Goal: Task Accomplishment & Management: Use online tool/utility

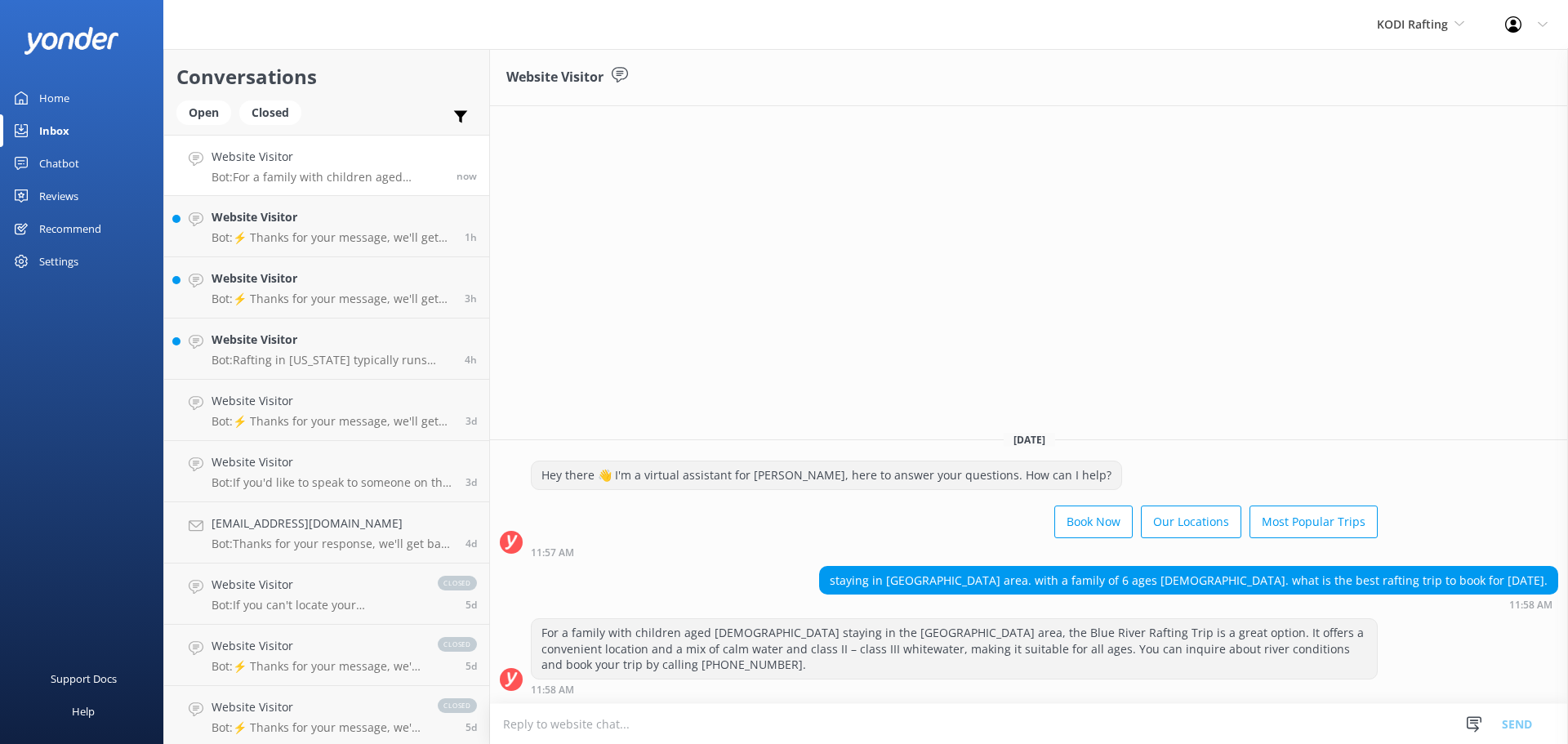
click at [78, 171] on div "Chatbot" at bounding box center [59, 163] width 40 height 33
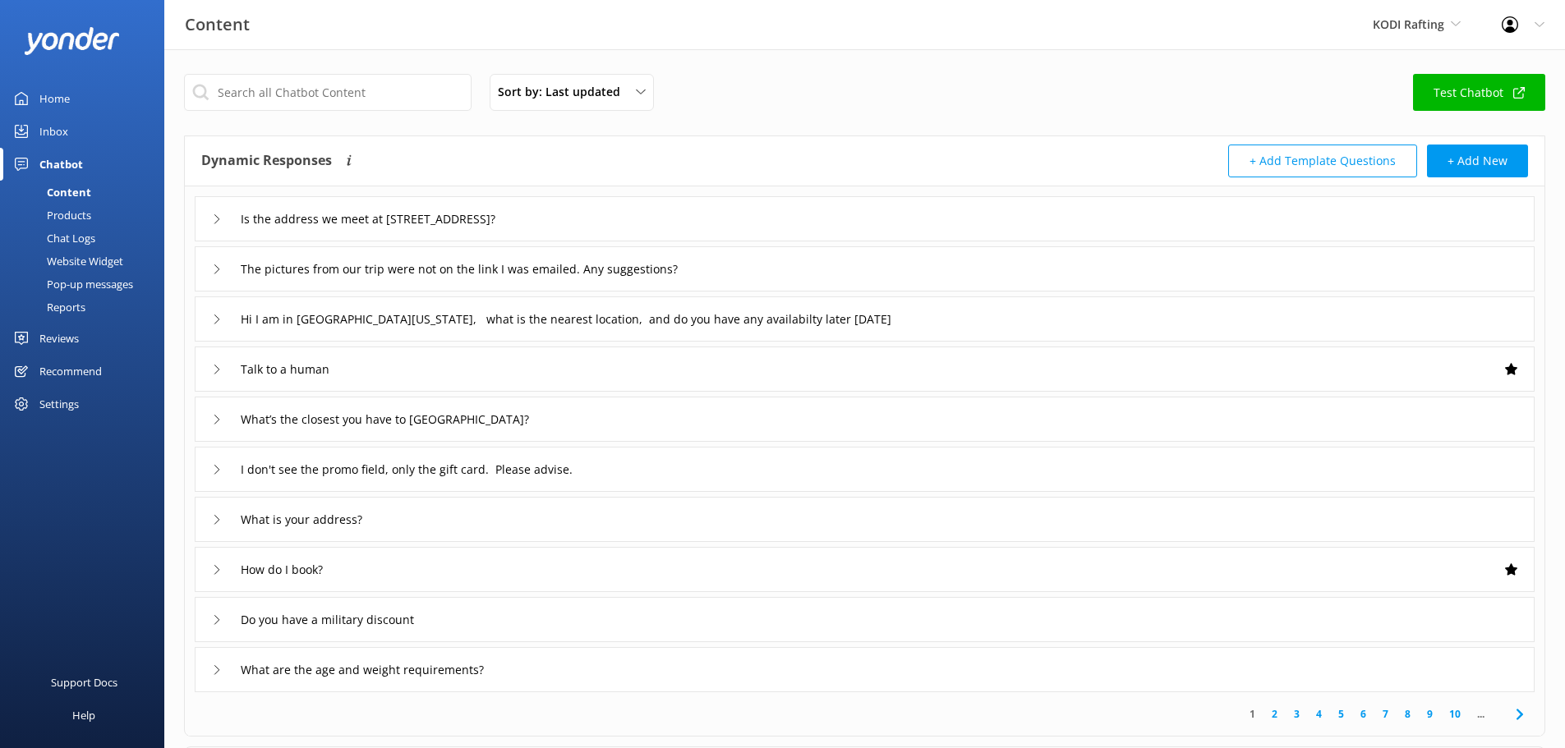
click at [85, 238] on div "Chat Logs" at bounding box center [52, 238] width 85 height 23
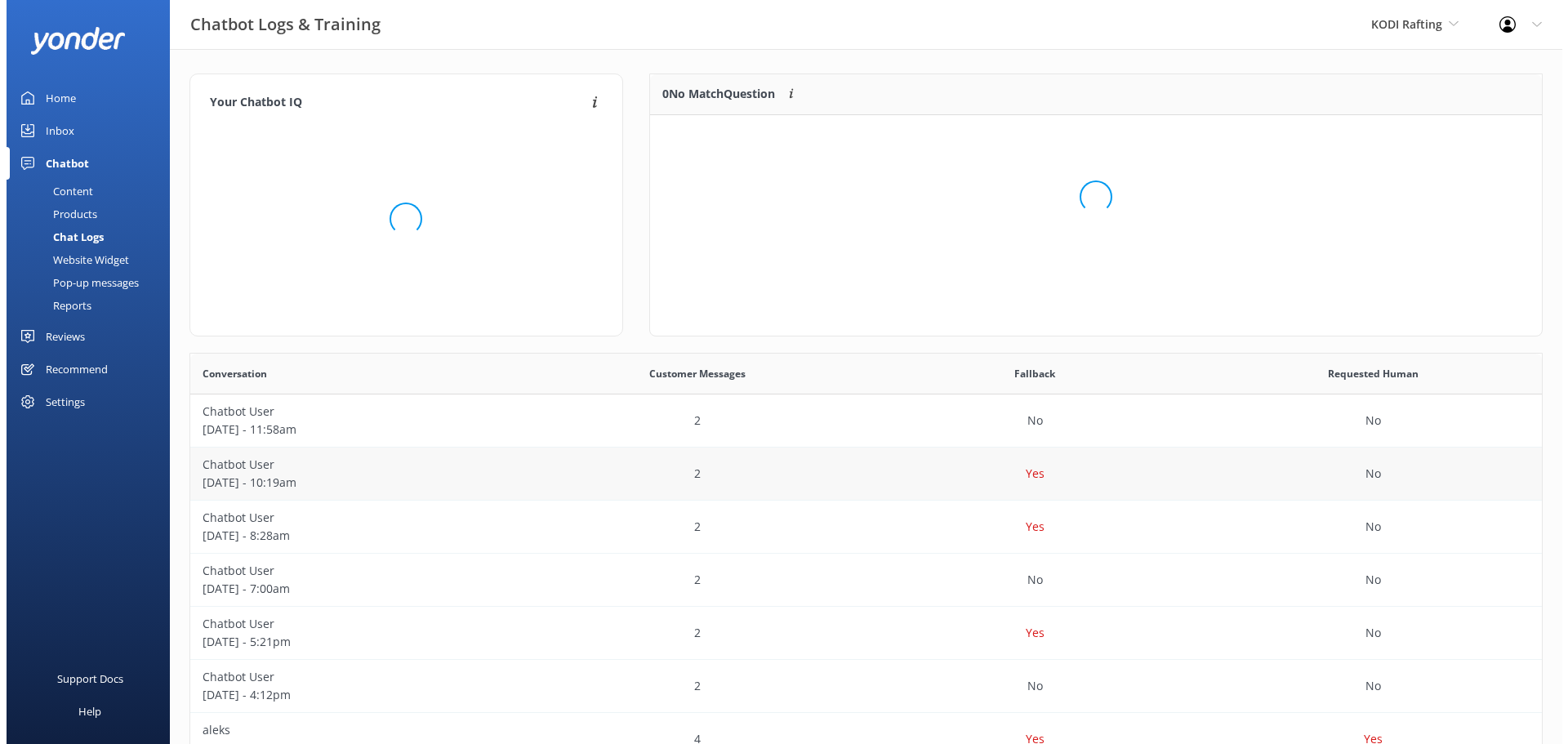
scroll to position [193, 880]
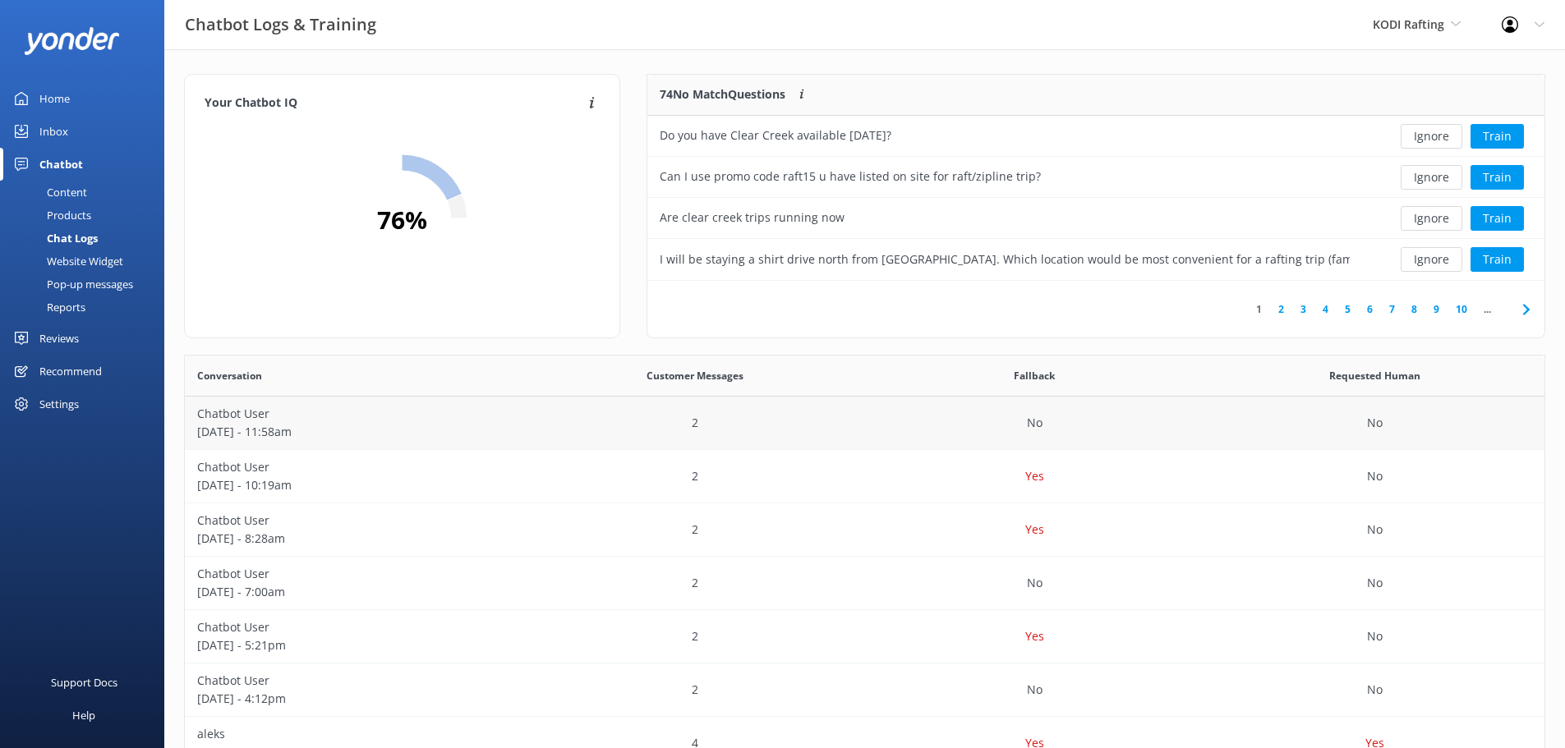
click at [349, 433] on p "[DATE] - 11:58am" at bounding box center [354, 432] width 315 height 18
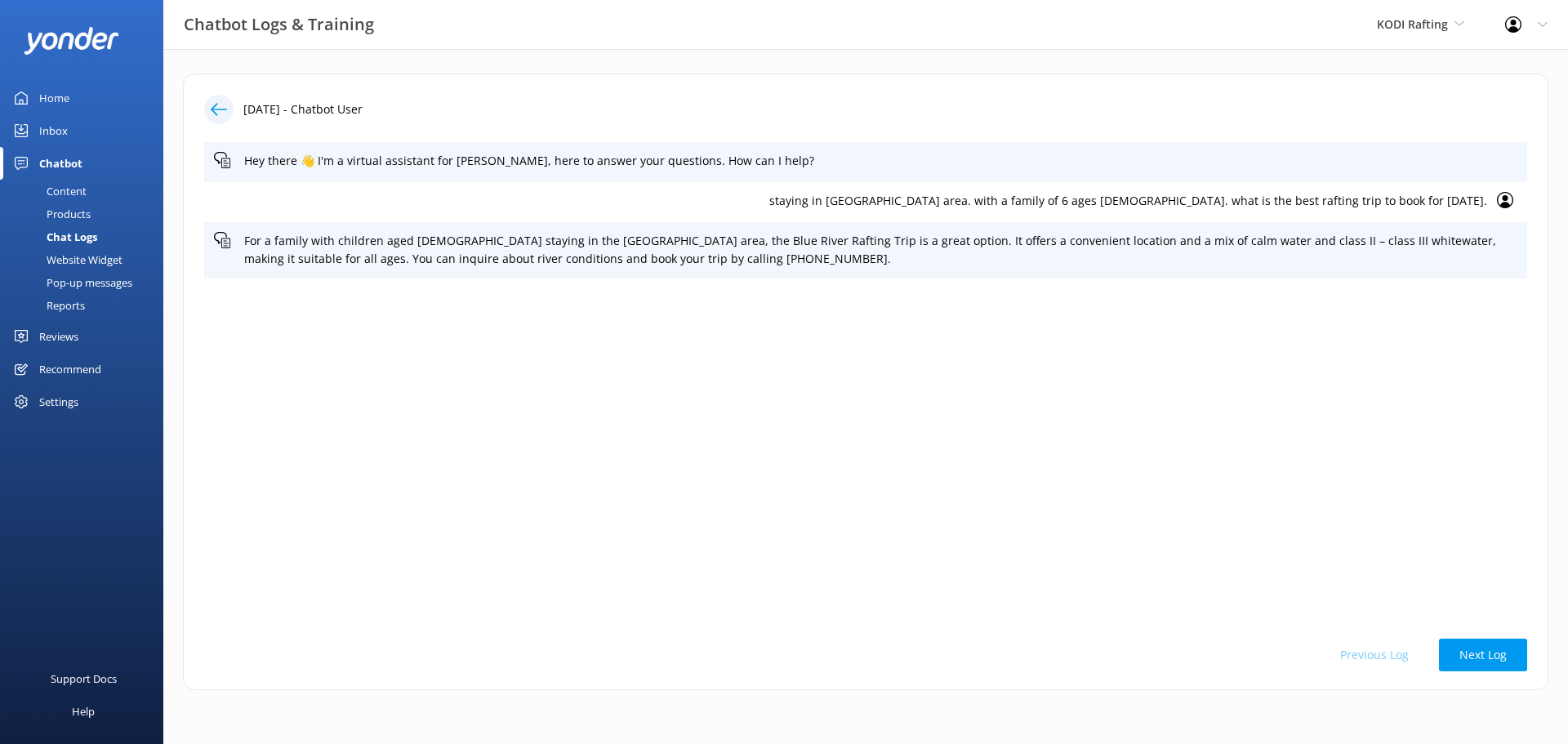
click at [1298, 301] on div "Hey there 👋 I'm a virtual assistant for [PERSON_NAME], here to answer your ques…" at bounding box center [865, 381] width 1323 height 478
click at [1297, 337] on div "Hey there 👋 I'm a virtual assistant for [PERSON_NAME], here to answer your ques…" at bounding box center [865, 381] width 1323 height 478
click at [782, 431] on div "Hey there 👋 I'm a virtual assistant for [PERSON_NAME], here to answer your ques…" at bounding box center [865, 381] width 1323 height 478
